Goal: Communication & Community: Answer question/provide support

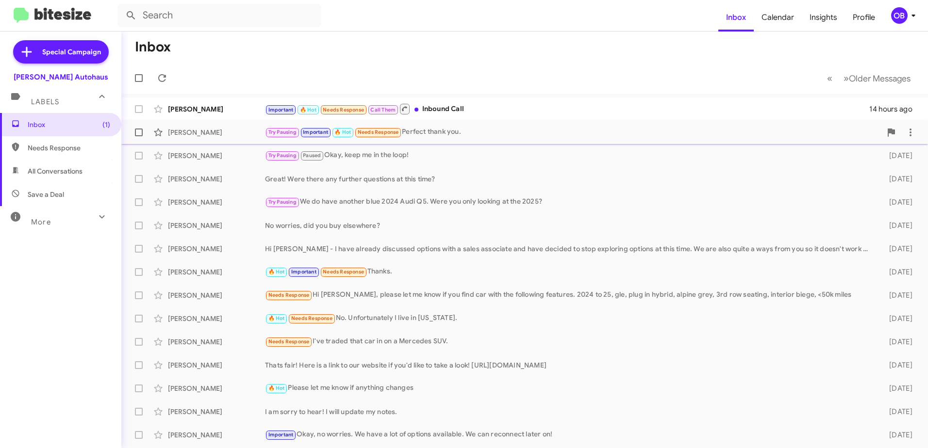
click at [477, 133] on div "Try Pausing Important 🔥 Hot Needs Response Perfect thank you." at bounding box center [573, 132] width 616 height 11
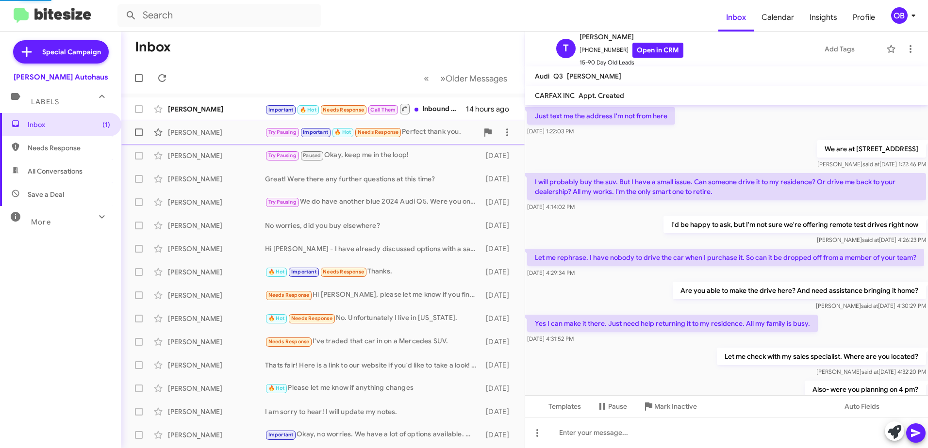
scroll to position [467, 0]
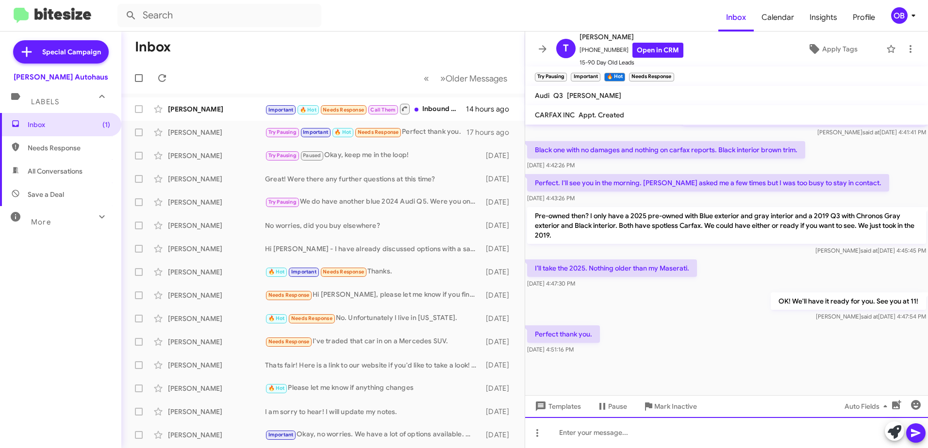
click at [586, 438] on div at bounding box center [726, 432] width 403 height 31
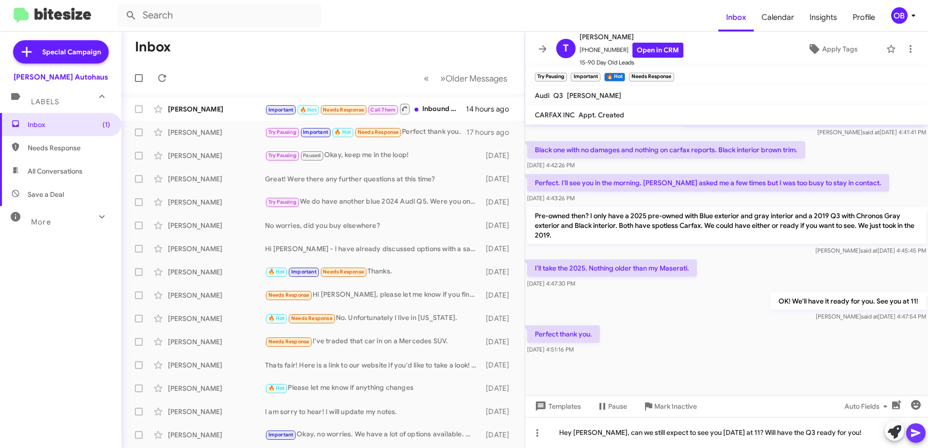
click at [917, 433] on icon at bounding box center [916, 434] width 12 height 12
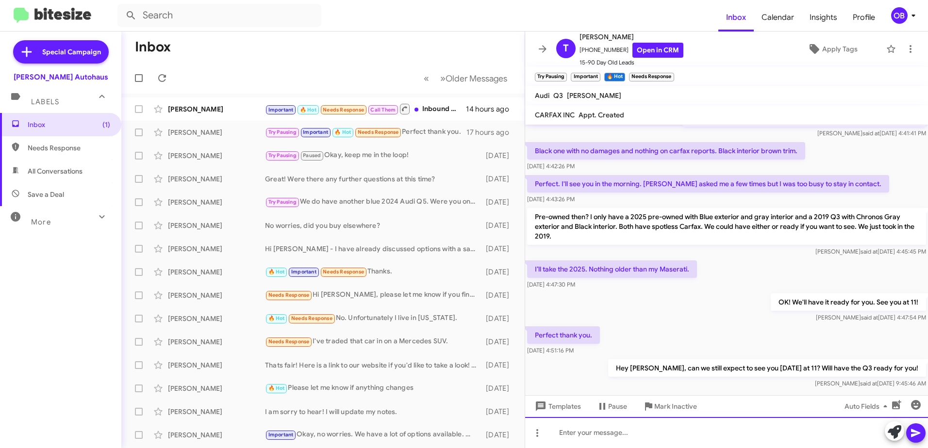
scroll to position [793, 0]
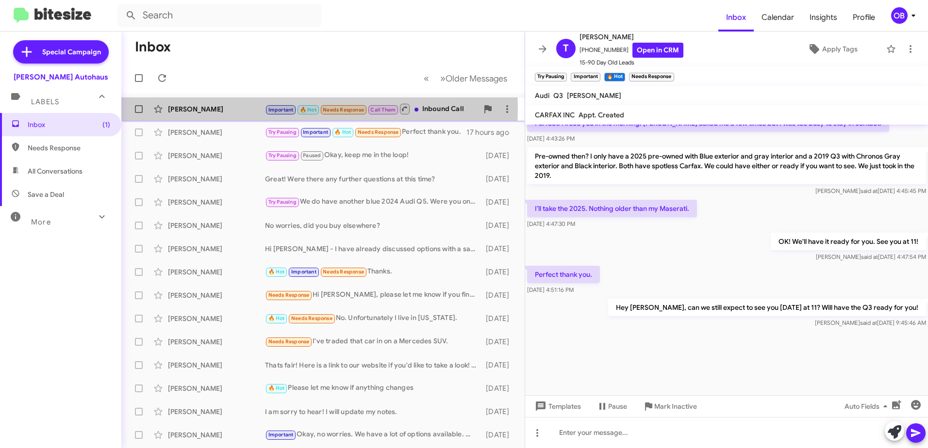
click at [241, 108] on div "[PERSON_NAME]" at bounding box center [216, 109] width 97 height 10
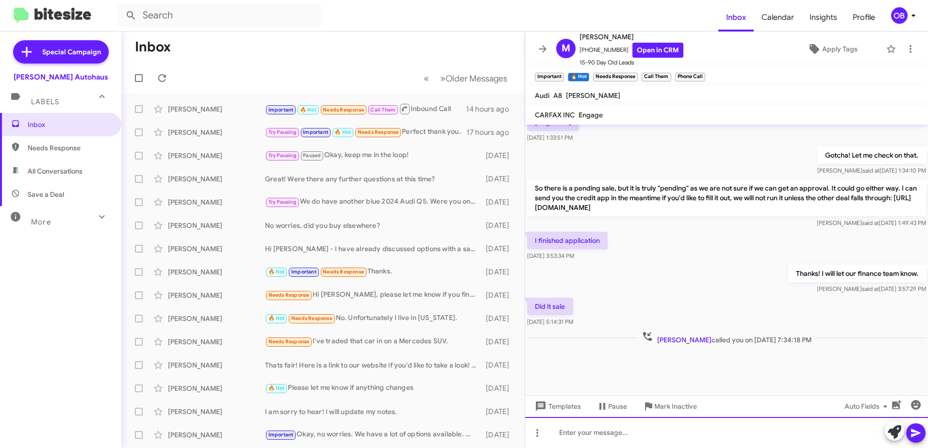
click at [602, 428] on div at bounding box center [726, 432] width 403 height 31
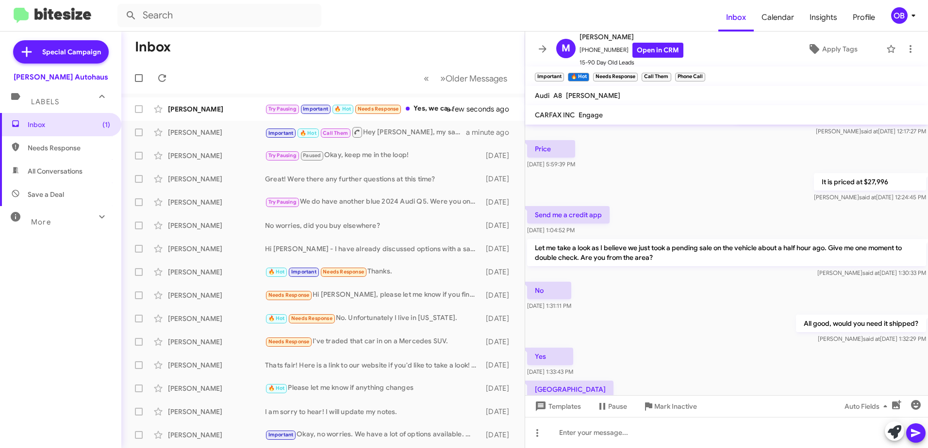
scroll to position [922, 0]
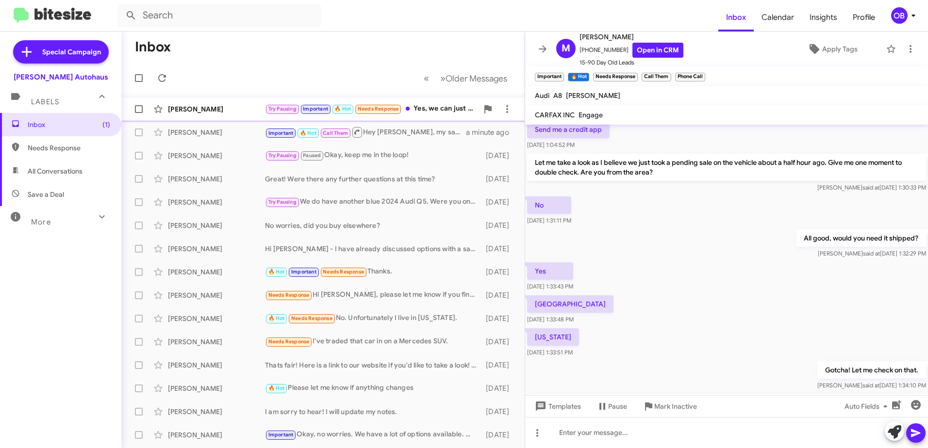
click at [447, 111] on div "Try Pausing Important 🔥 Hot Needs Response Yes, we can just eating breakfast" at bounding box center [371, 108] width 213 height 11
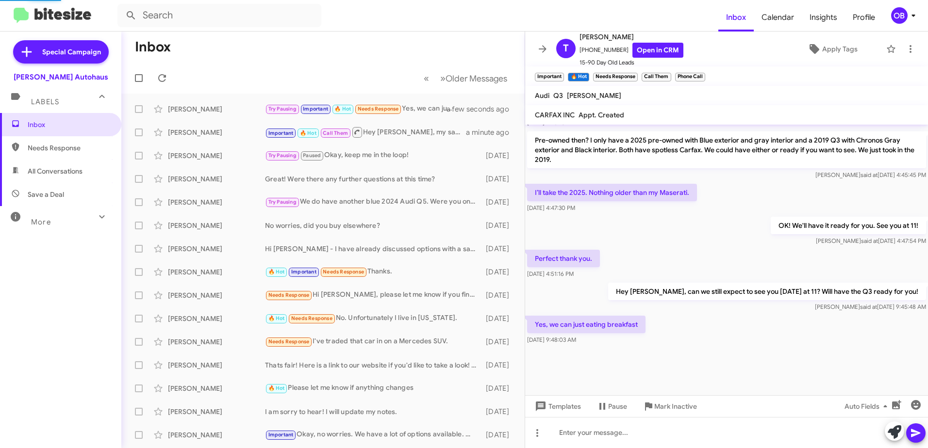
scroll to position [486, 0]
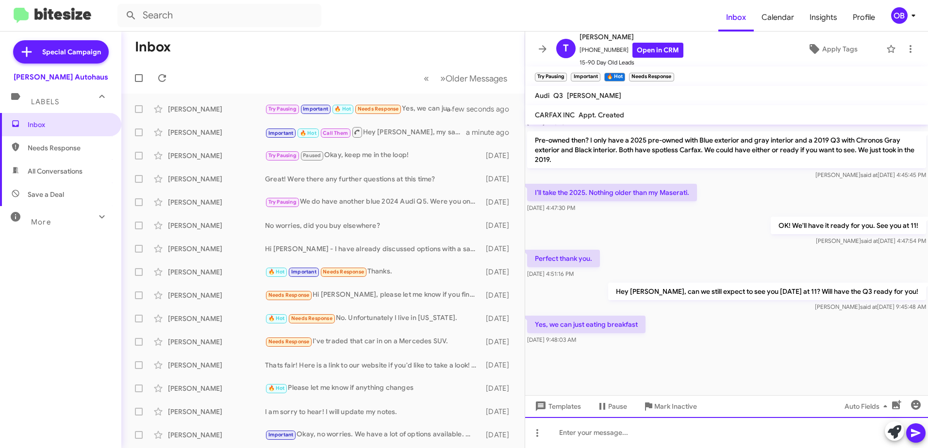
click at [688, 434] on div at bounding box center [726, 432] width 403 height 31
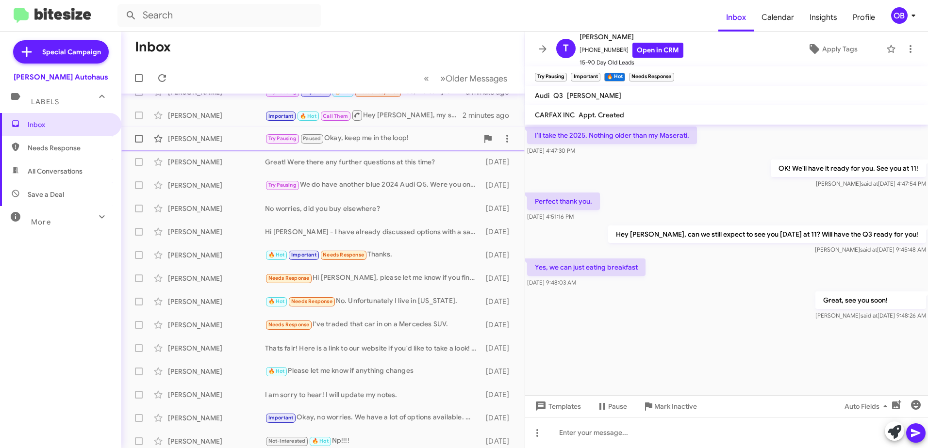
scroll to position [0, 0]
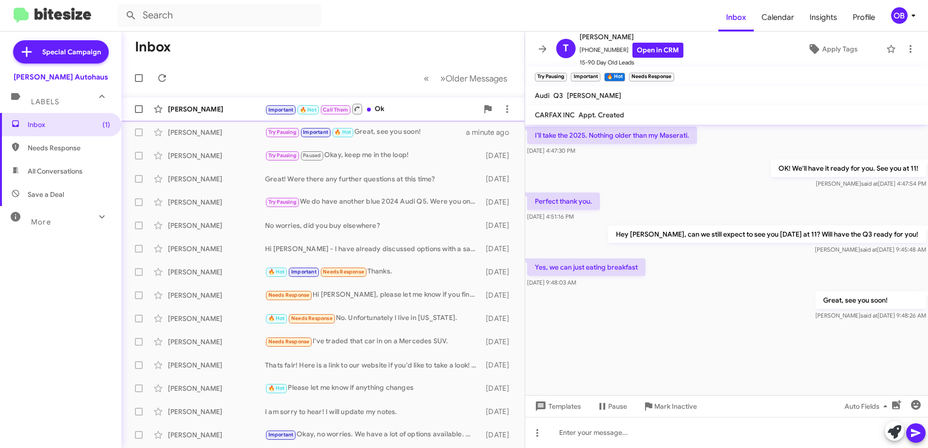
click at [400, 112] on div "Important 🔥 Hot Call Them Ok" at bounding box center [371, 109] width 213 height 12
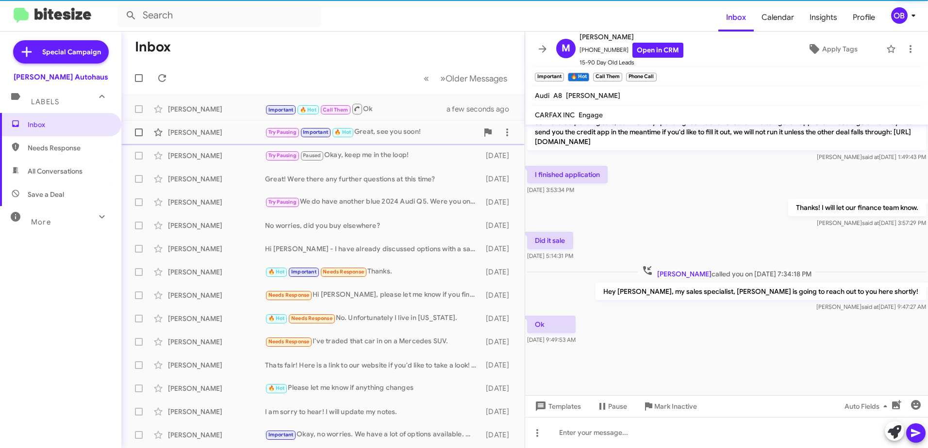
click at [389, 136] on div "Try Pausing Important 🔥 Hot Great, see you soon!" at bounding box center [371, 132] width 213 height 11
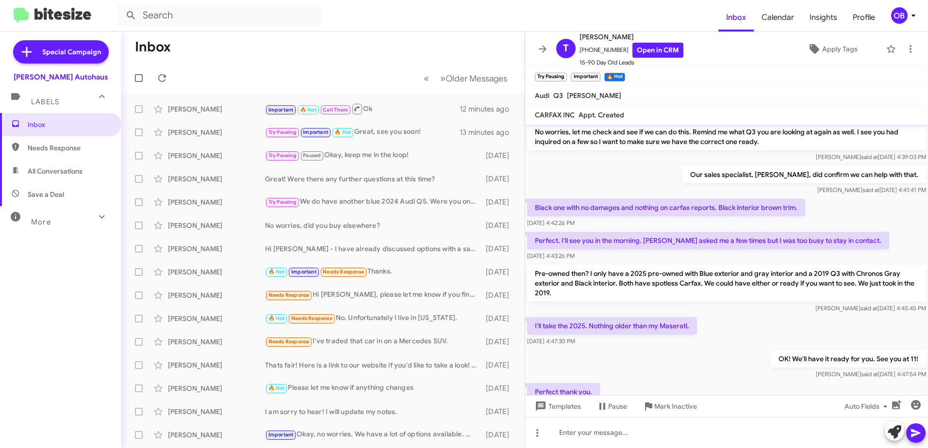
scroll to position [680, 0]
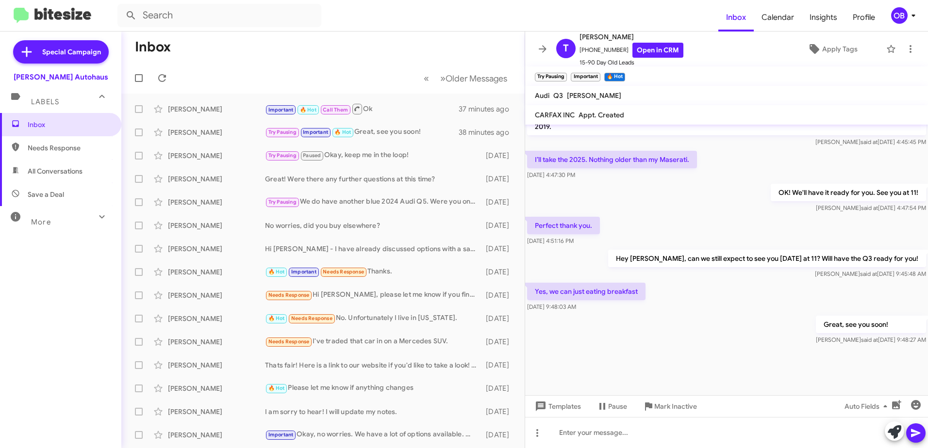
scroll to position [477, 0]
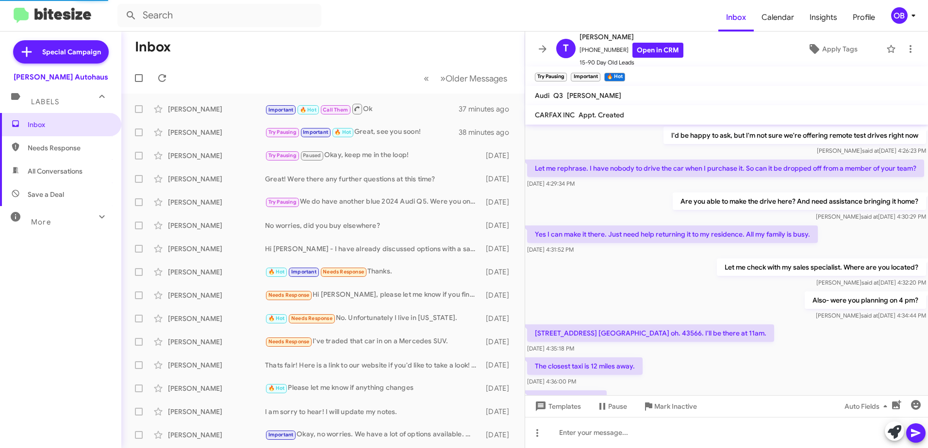
scroll to position [457, 0]
